Goal: Task Accomplishment & Management: Manage account settings

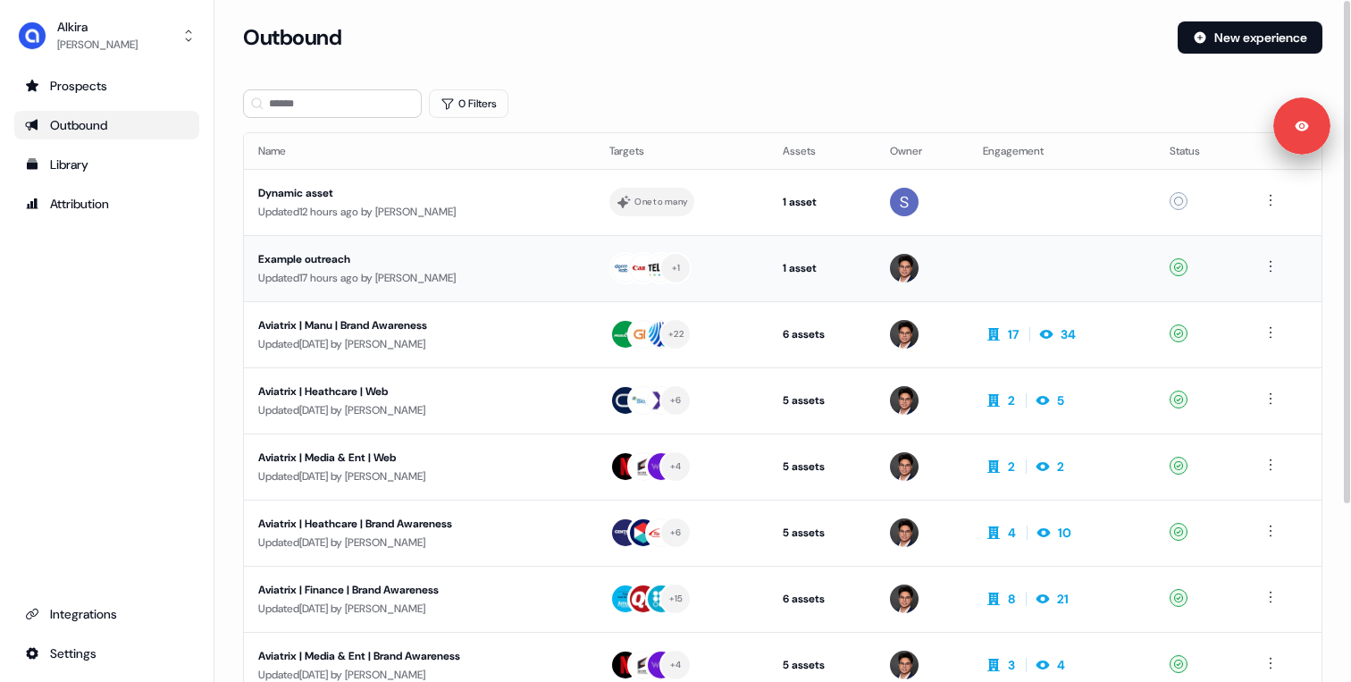
click at [478, 269] on div "Updated 17 hours ago by [PERSON_NAME]" at bounding box center [419, 278] width 323 height 18
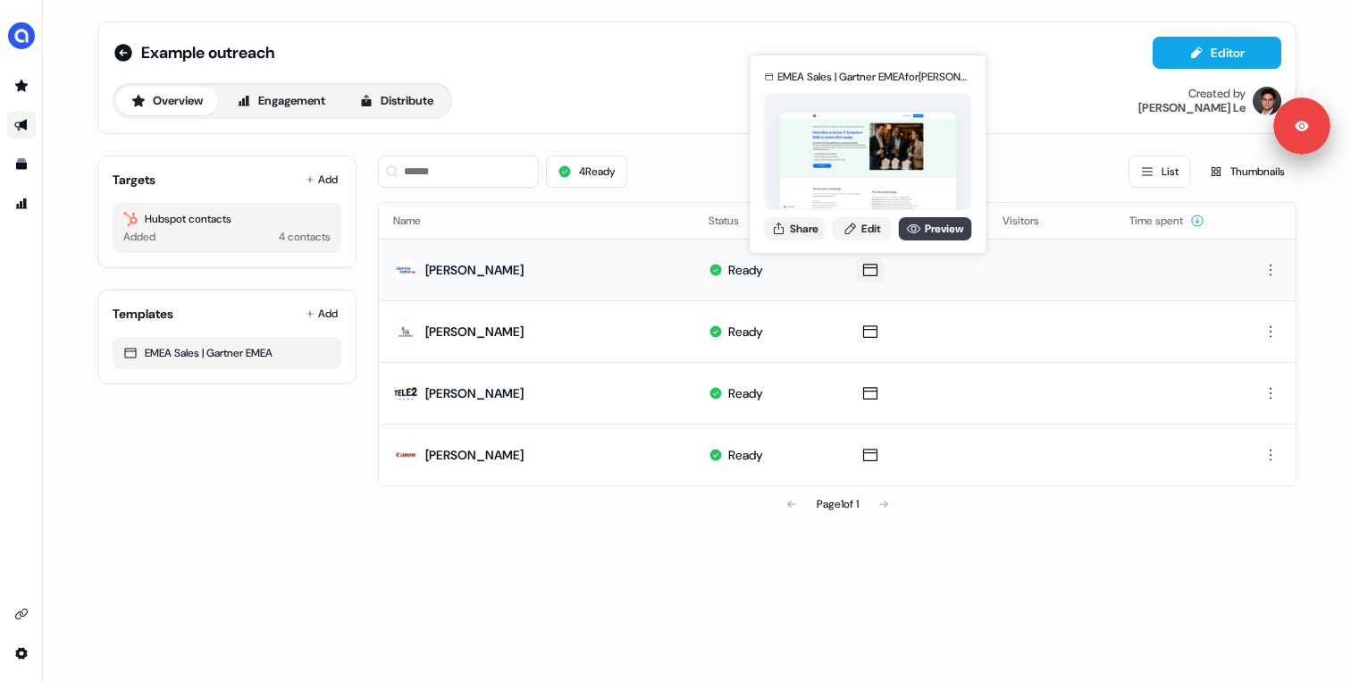
click at [909, 222] on icon at bounding box center [914, 229] width 14 height 14
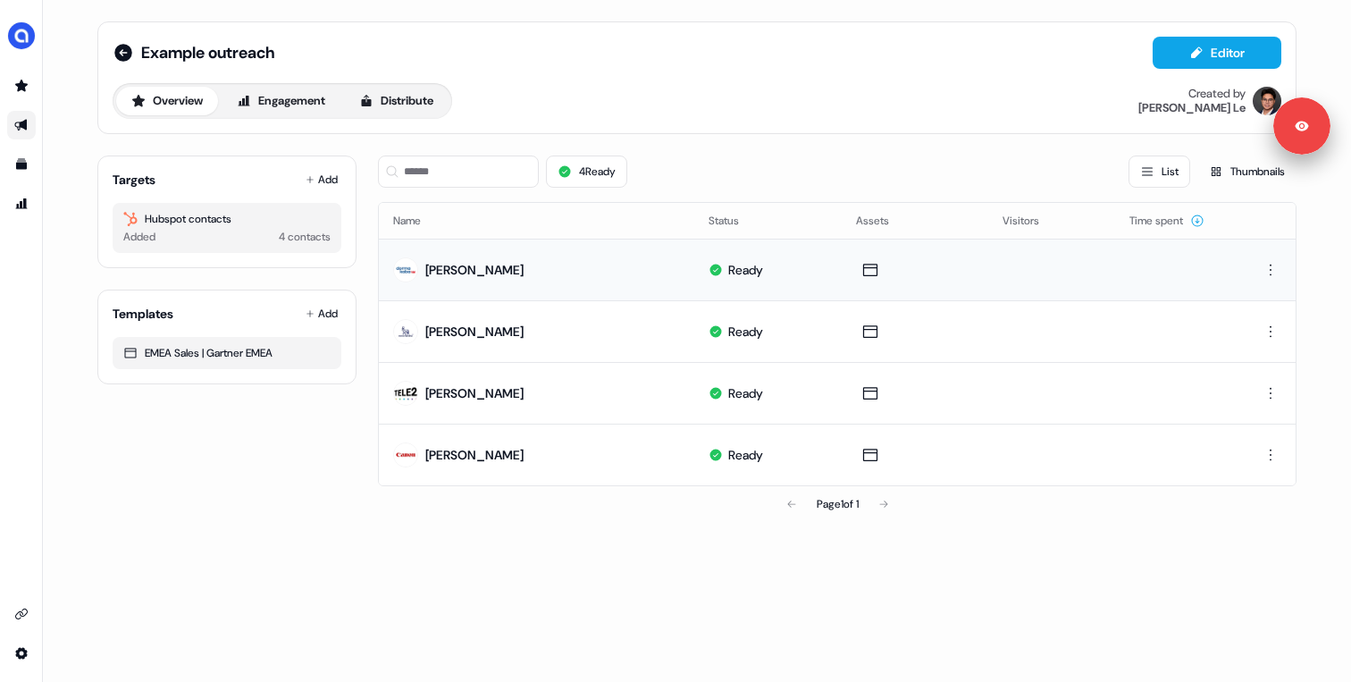
click at [331, 417] on div "Targets Add Hubspot contacts Added 4 contacts Templates Add EMEA Sales | Gartne…" at bounding box center [226, 331] width 259 height 381
click at [25, 38] on img "side nav menu" at bounding box center [21, 35] width 29 height 29
click at [52, 148] on div "Logout" at bounding box center [92, 148] width 170 height 32
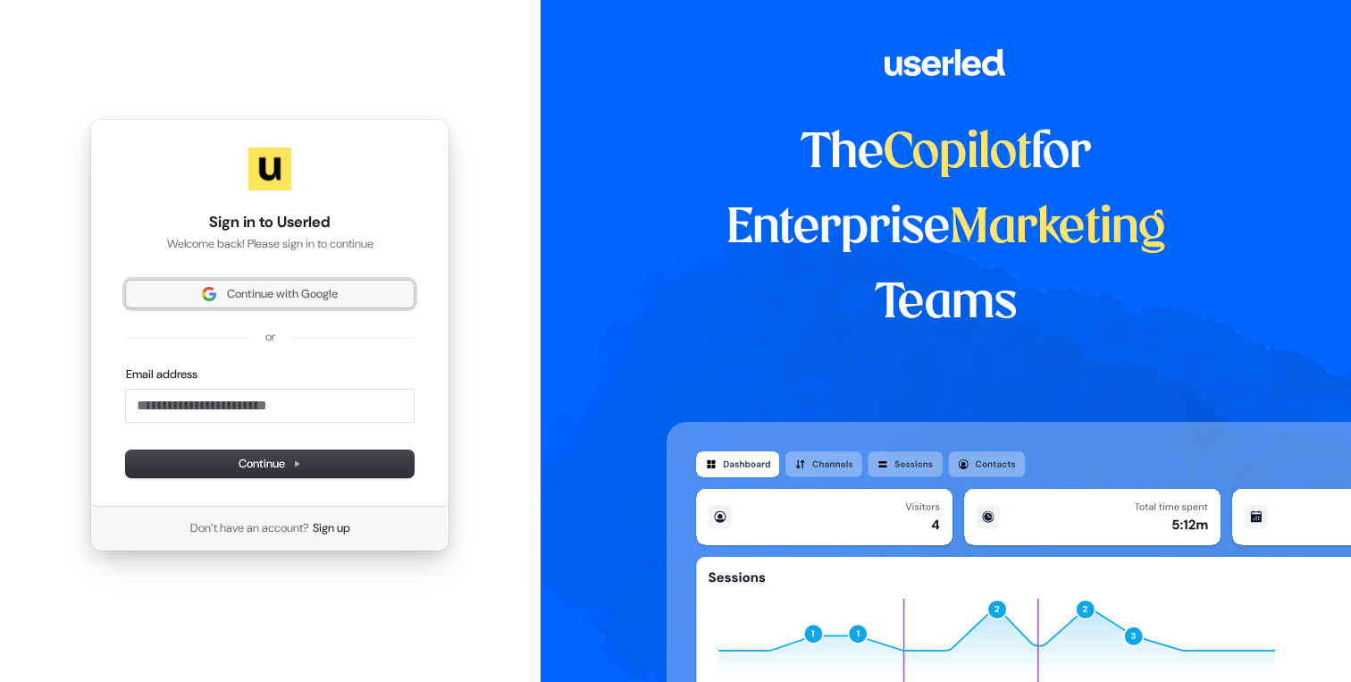
click at [257, 302] on button "Continue with Google" at bounding box center [270, 294] width 288 height 27
